Goal: Task Accomplishment & Management: Use online tool/utility

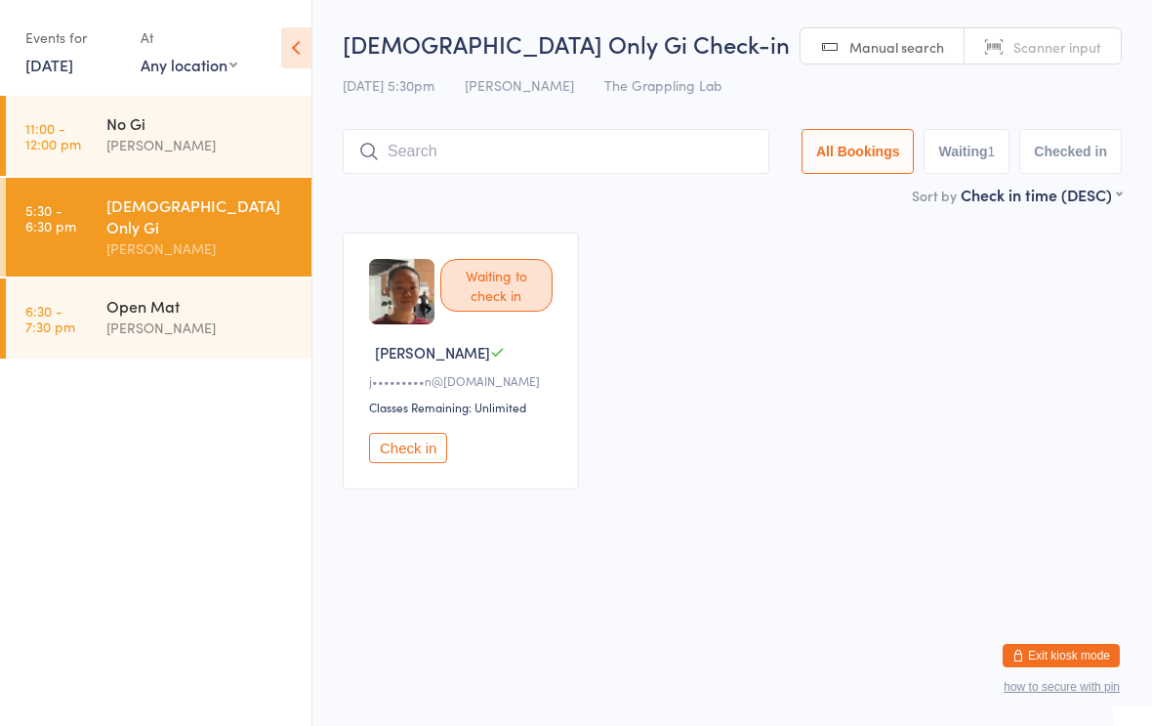
type input "H"
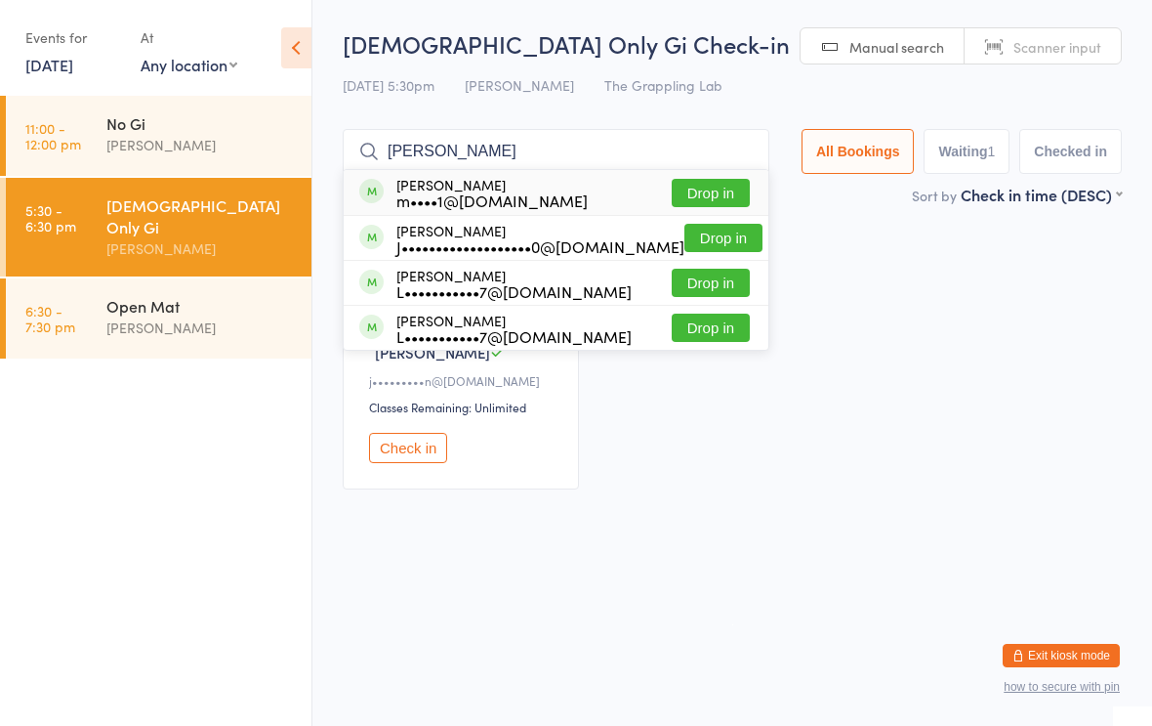
type input "Carmela"
click at [714, 199] on button "Drop in" at bounding box center [711, 193] width 78 height 28
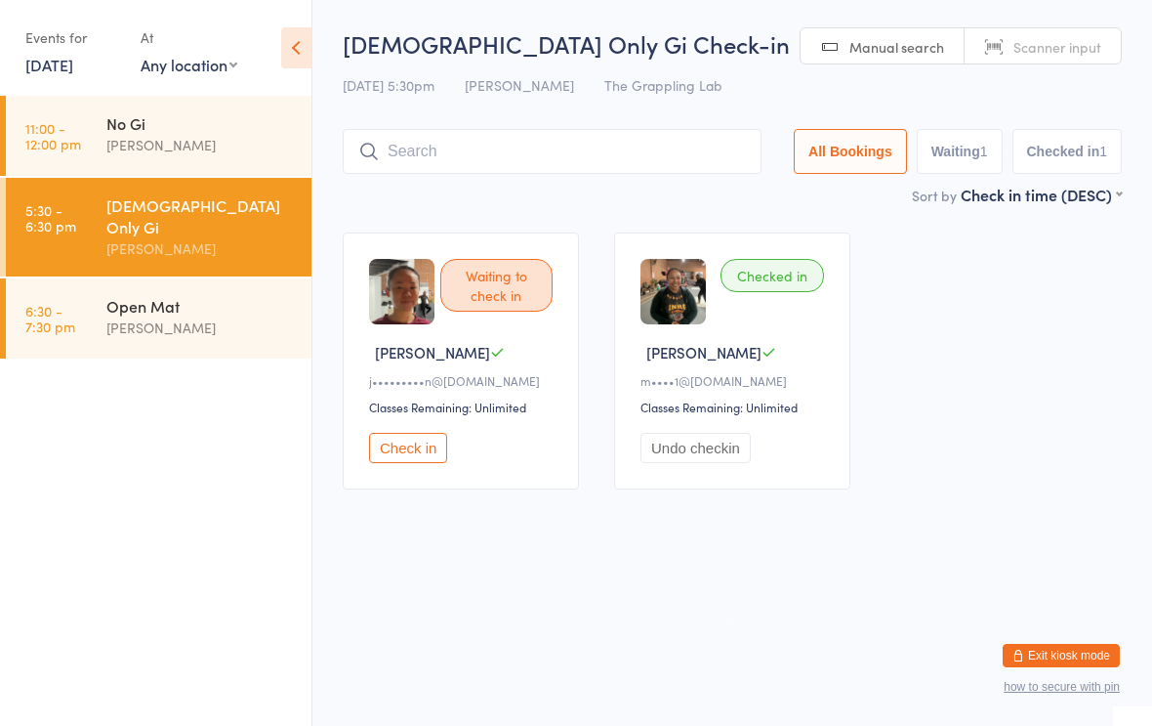
click at [562, 147] on input "search" at bounding box center [552, 151] width 419 height 45
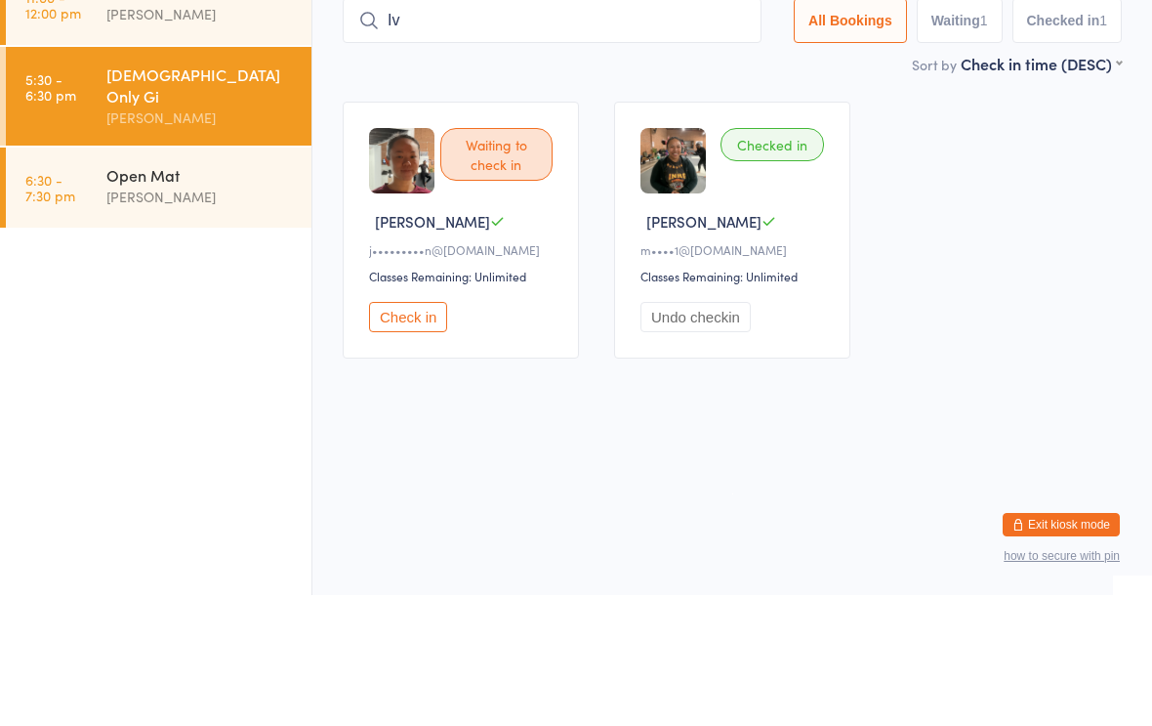
type input "I"
click at [1063, 215] on div "Waiting to check in Jeannie C j•••••••••n@gmail.com Classes Remaining: Unlimite…" at bounding box center [732, 361] width 814 height 292
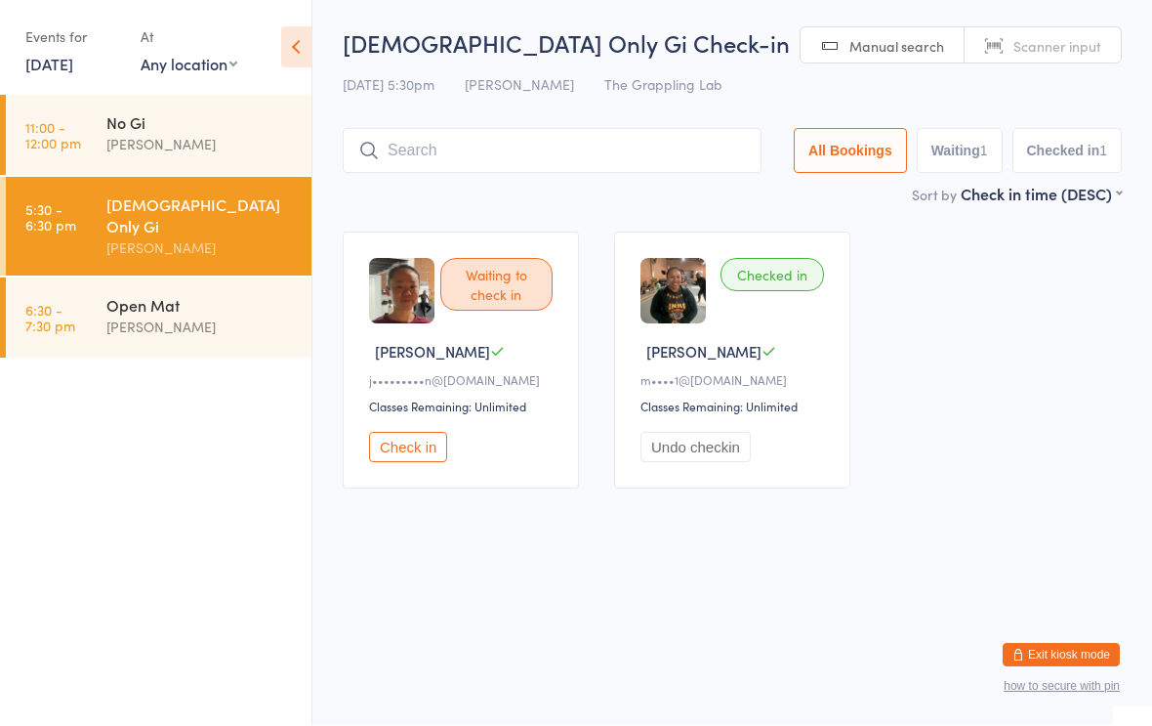
click at [609, 120] on div "Ladies Only Gi Check-in 12 Sep 5:30pm Nathan Ellery The Grappling Lab Manual se…" at bounding box center [732, 105] width 779 height 156
click at [649, 169] on input "search" at bounding box center [552, 151] width 419 height 45
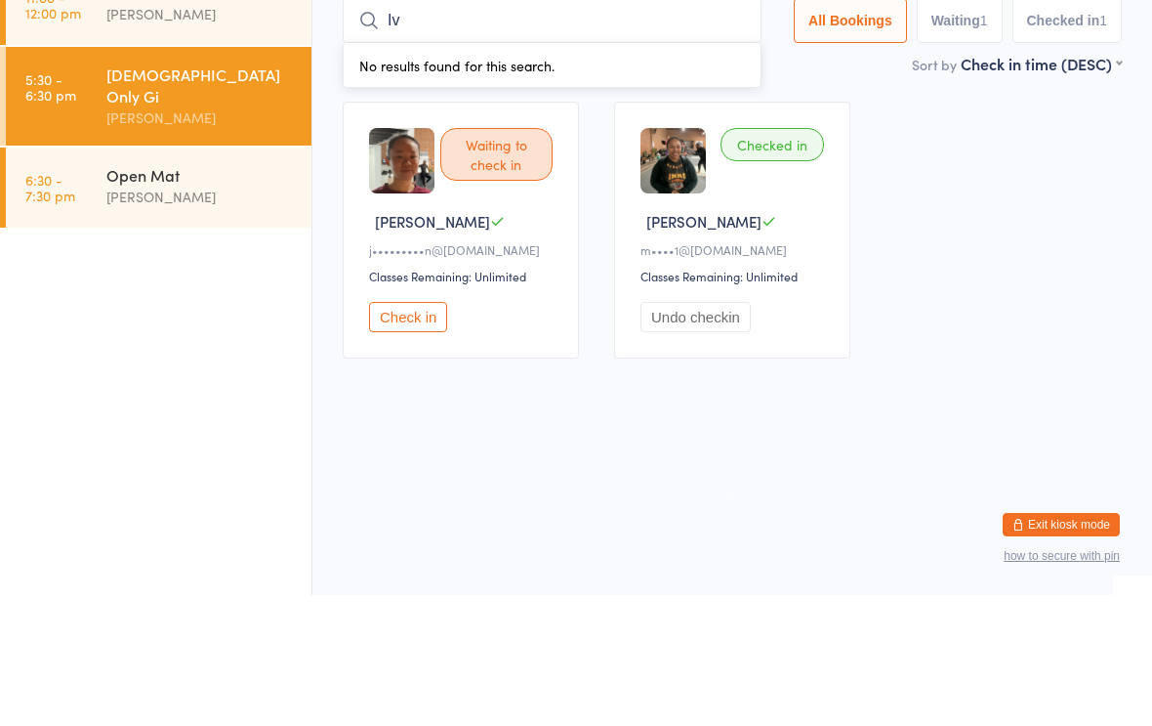
type input "I"
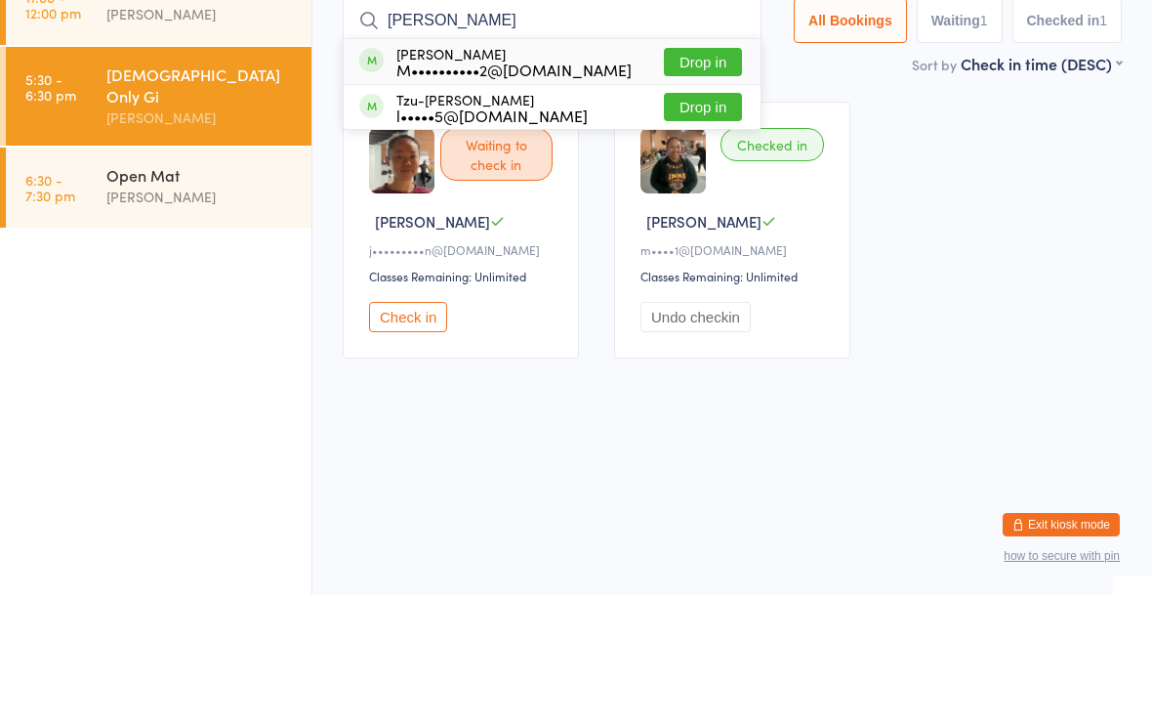
type input "Lee"
click at [691, 224] on button "Drop in" at bounding box center [703, 238] width 78 height 28
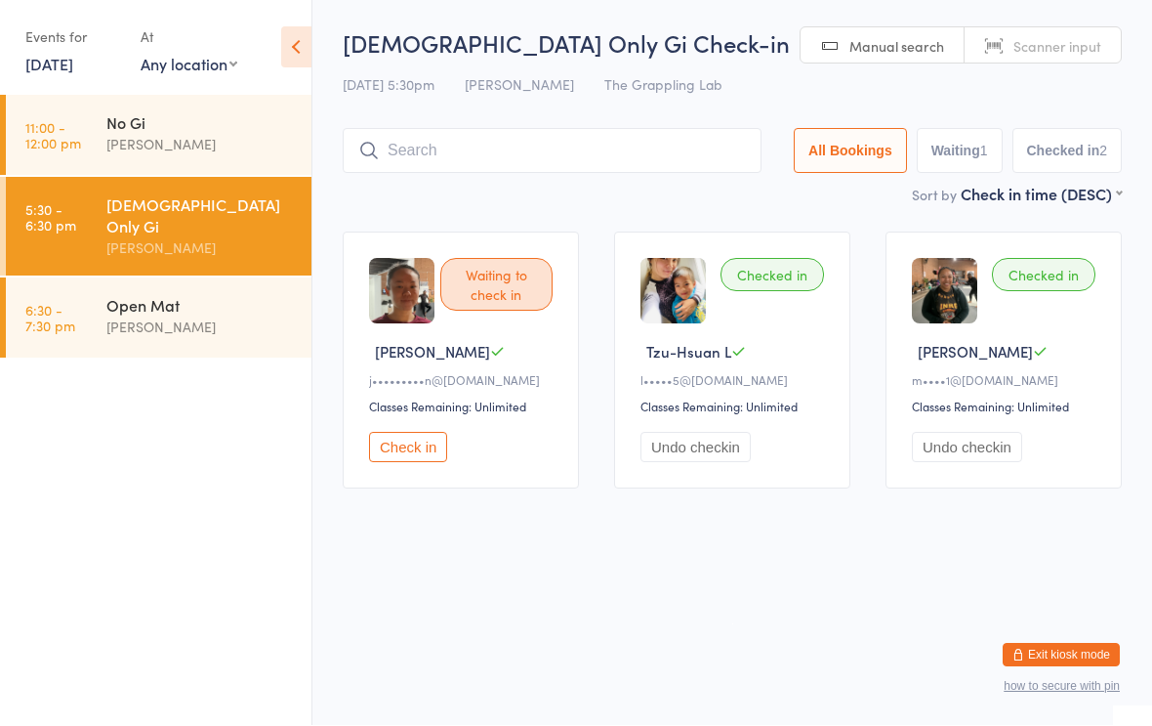
click at [964, 169] on button "Waiting 1" at bounding box center [960, 151] width 86 height 45
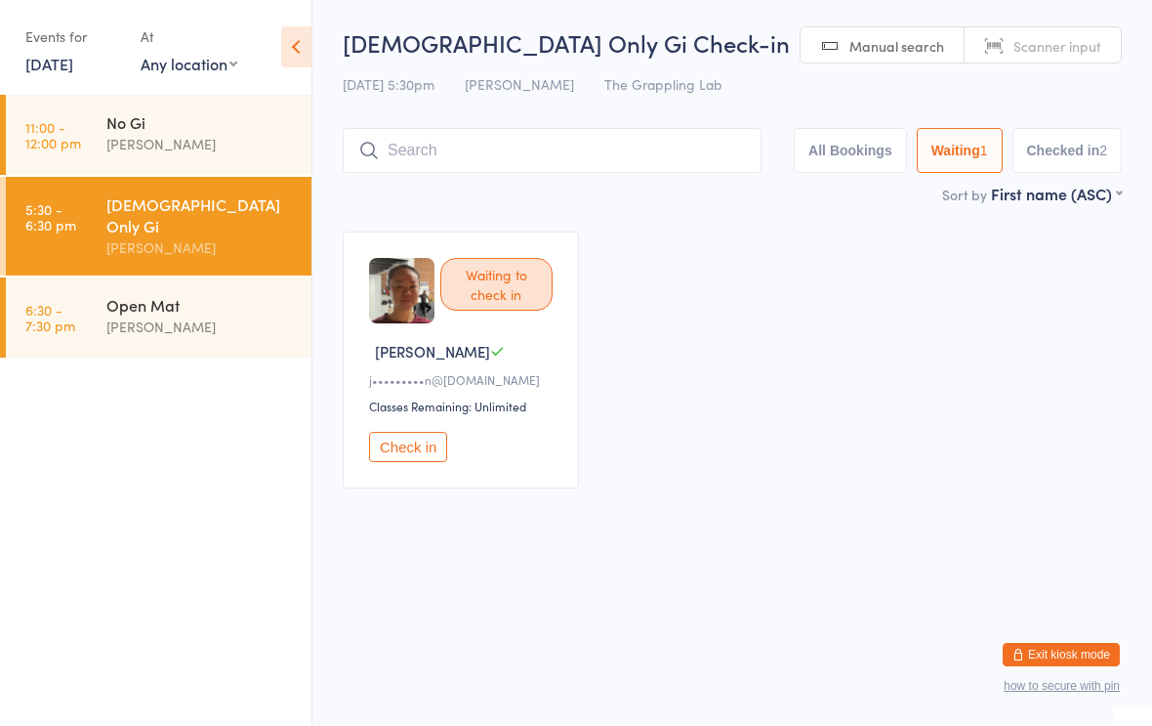
click at [840, 167] on button "All Bookings" at bounding box center [850, 151] width 113 height 45
select select "5"
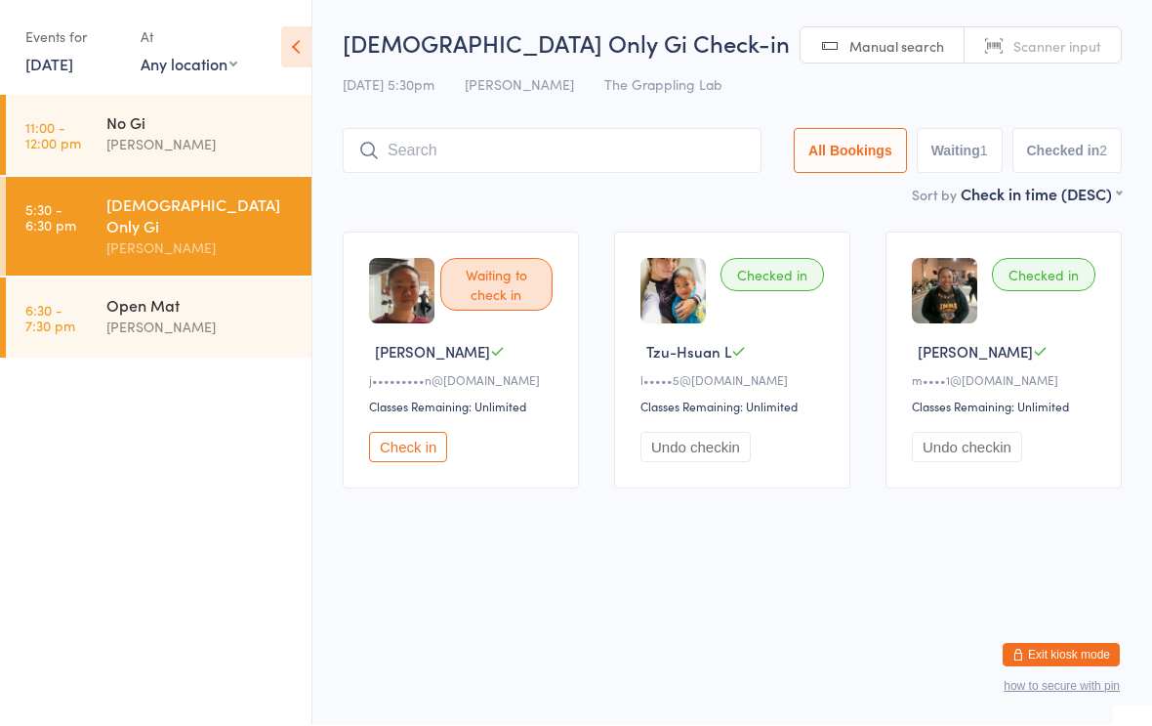
click at [1038, 146] on button "Checked in 2" at bounding box center [1068, 151] width 110 height 45
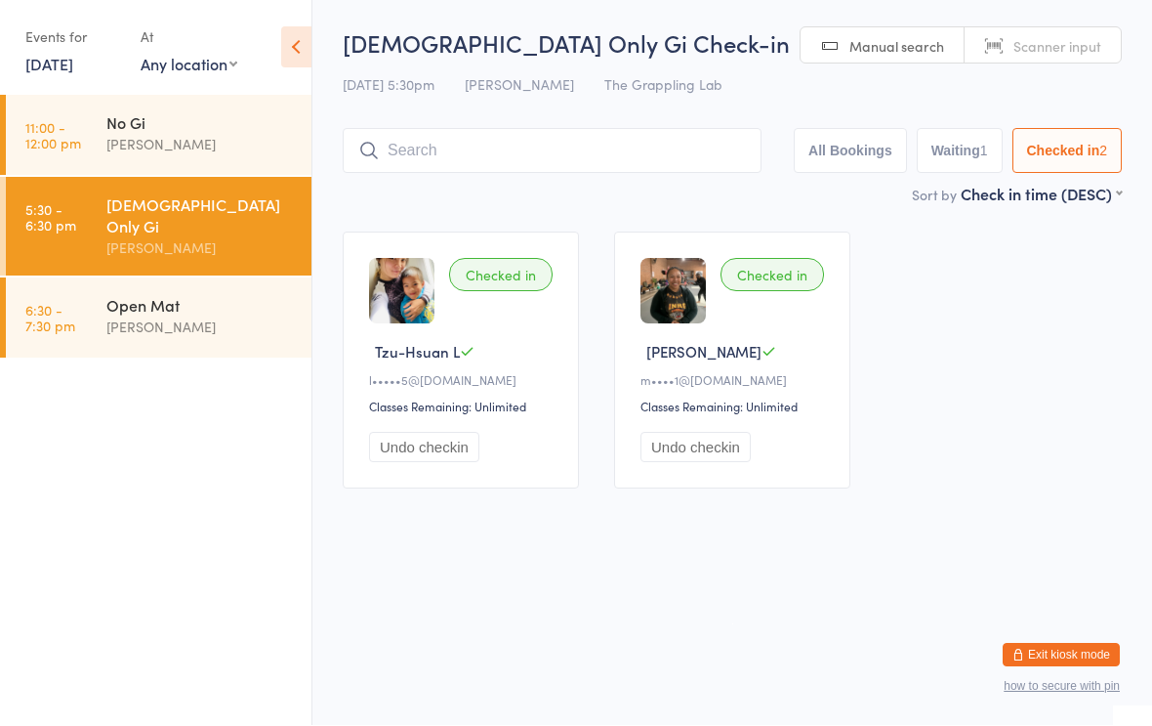
click at [833, 145] on button "All Bookings" at bounding box center [850, 151] width 113 height 45
